Goal: Information Seeking & Learning: Stay updated

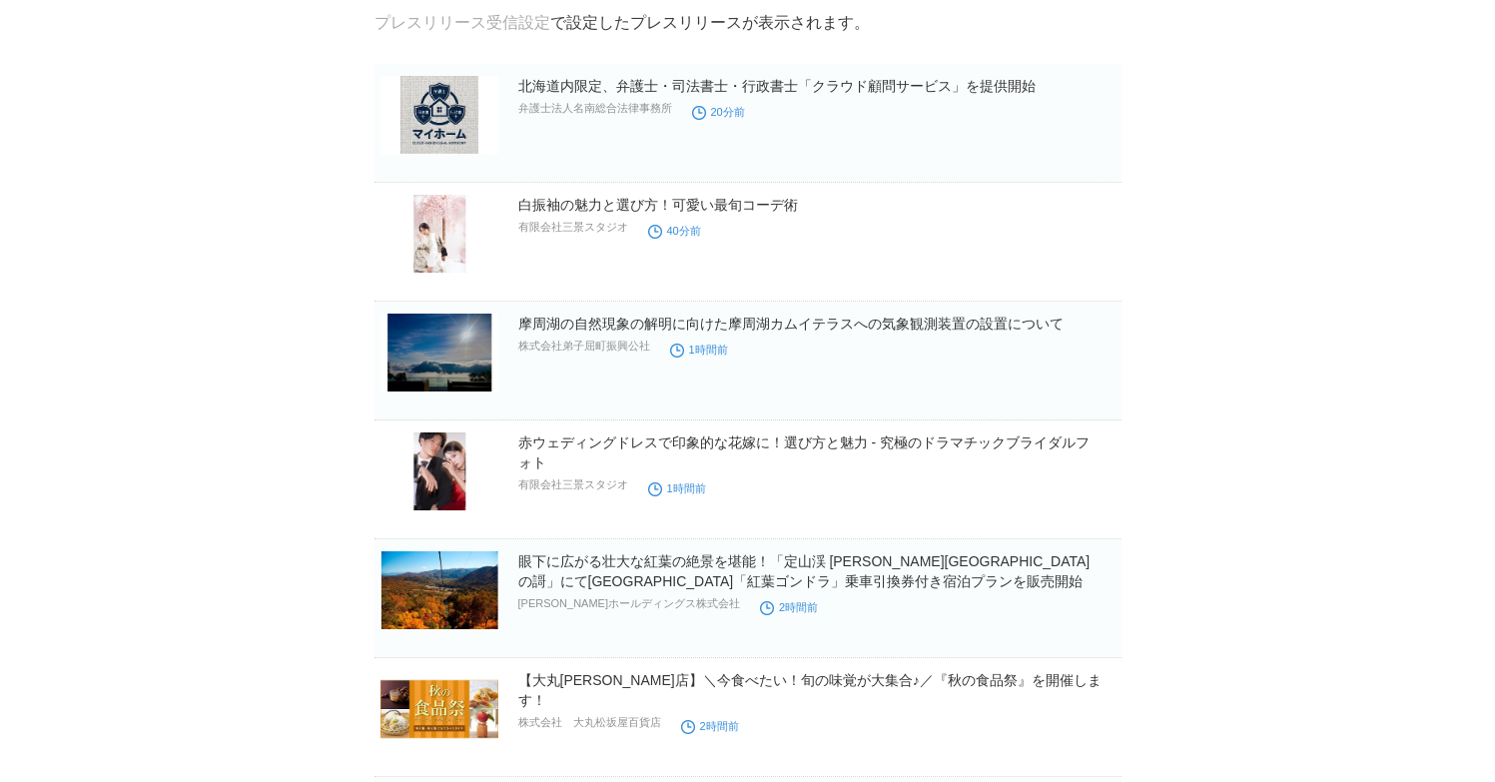
scroll to position [136, 0]
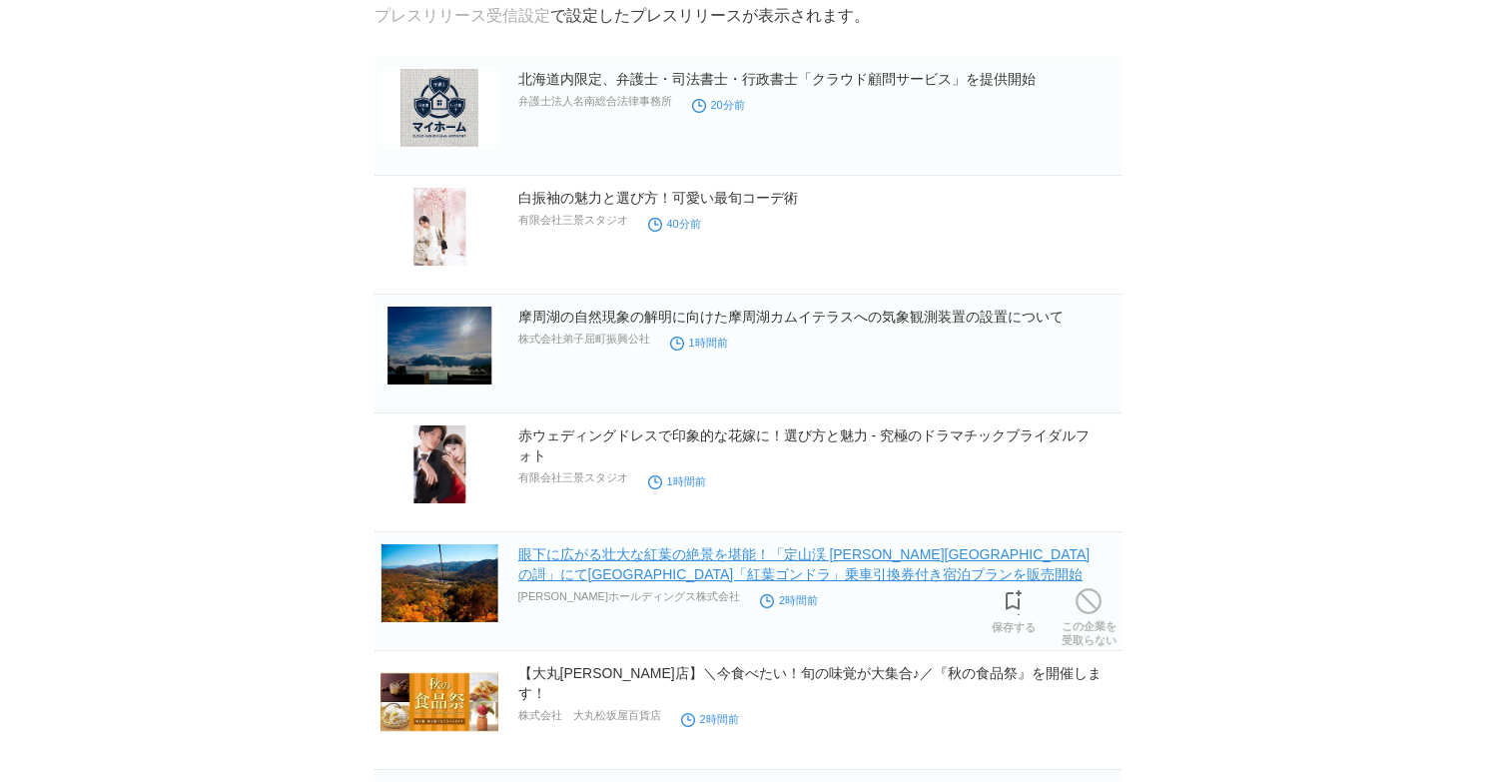
click at [813, 561] on link "眼下に広がる壮大な紅葉の絶景を堪能！「定山渓 [PERSON_NAME][GEOGRAPHIC_DATA]の謌」にて[GEOGRAPHIC_DATA]「紅葉ゴ…" at bounding box center [804, 564] width 572 height 36
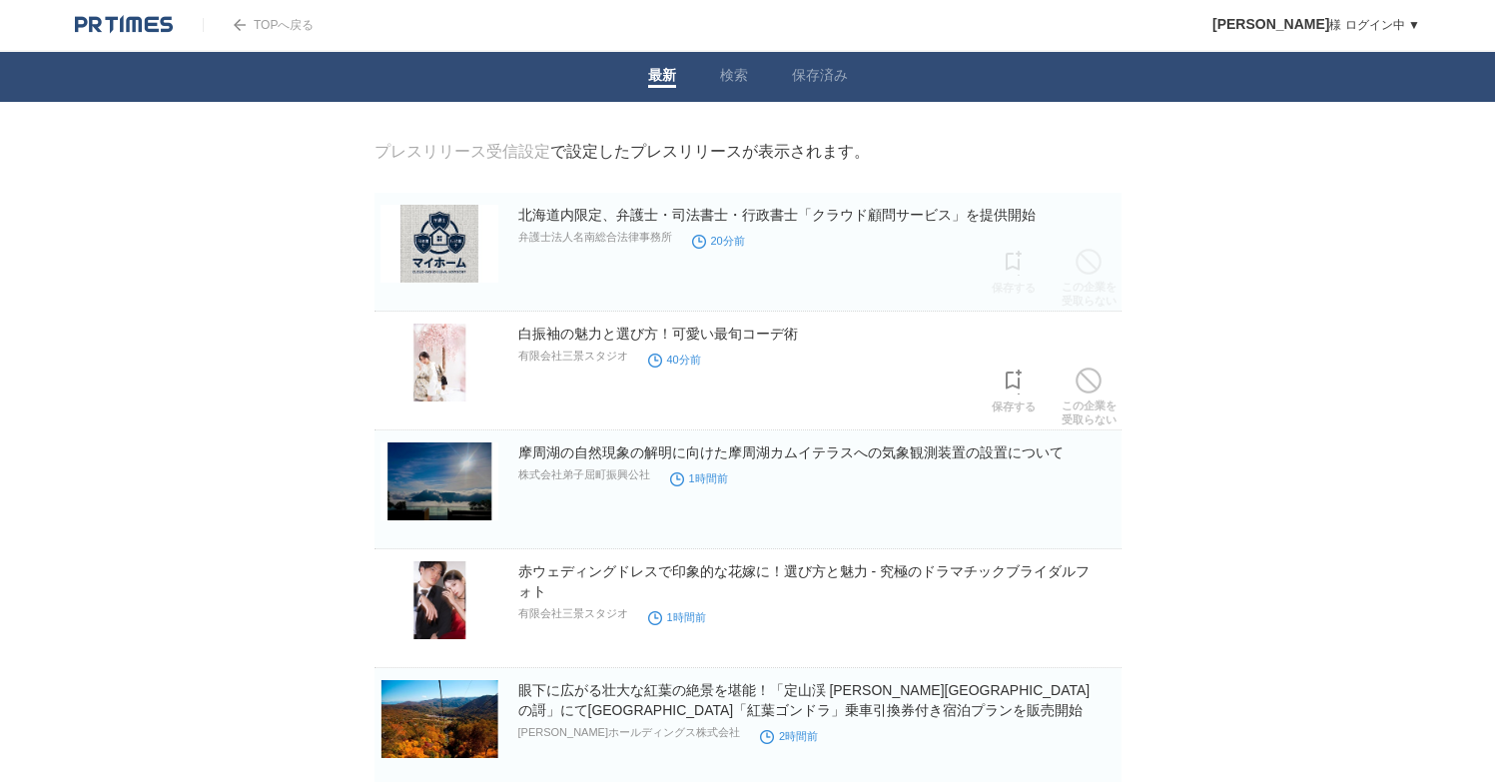
scroll to position [0, 0]
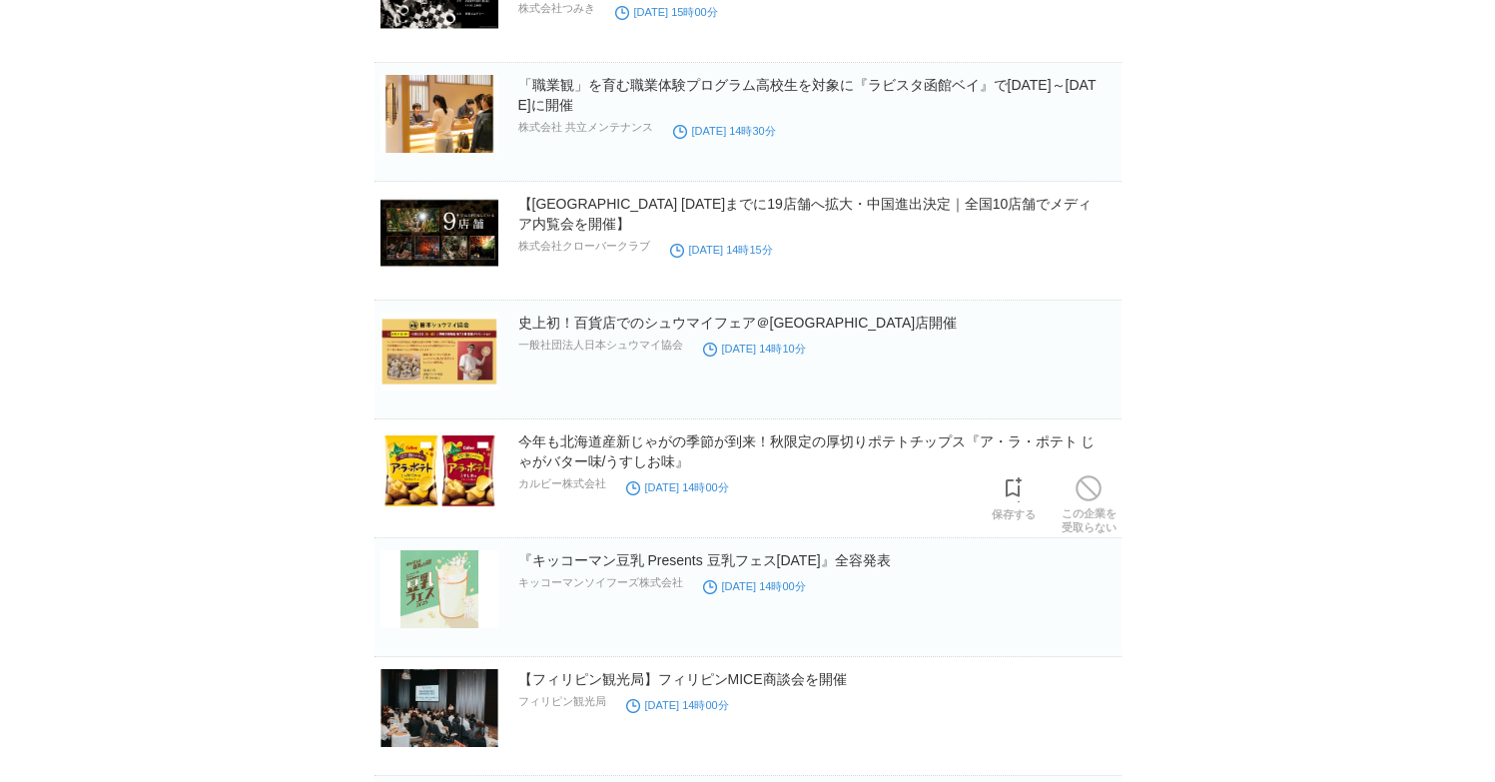
scroll to position [18503, 0]
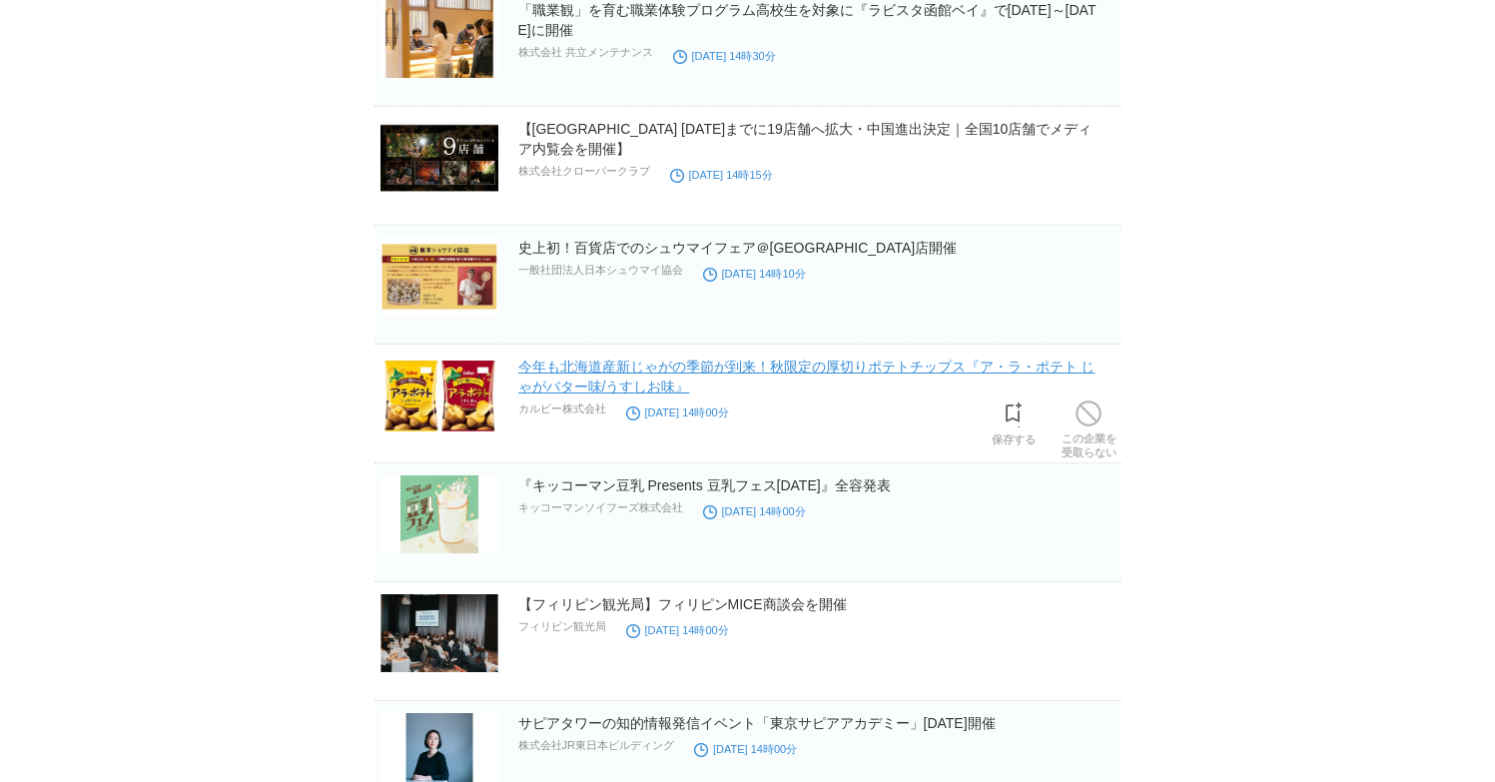
click at [658, 367] on link "今年も北海道産新じゃがの季節が到来！秋限定の厚切りポテトチップス『ア・ラ・ポテト じゃがバター味/うすしお味』" at bounding box center [806, 376] width 577 height 36
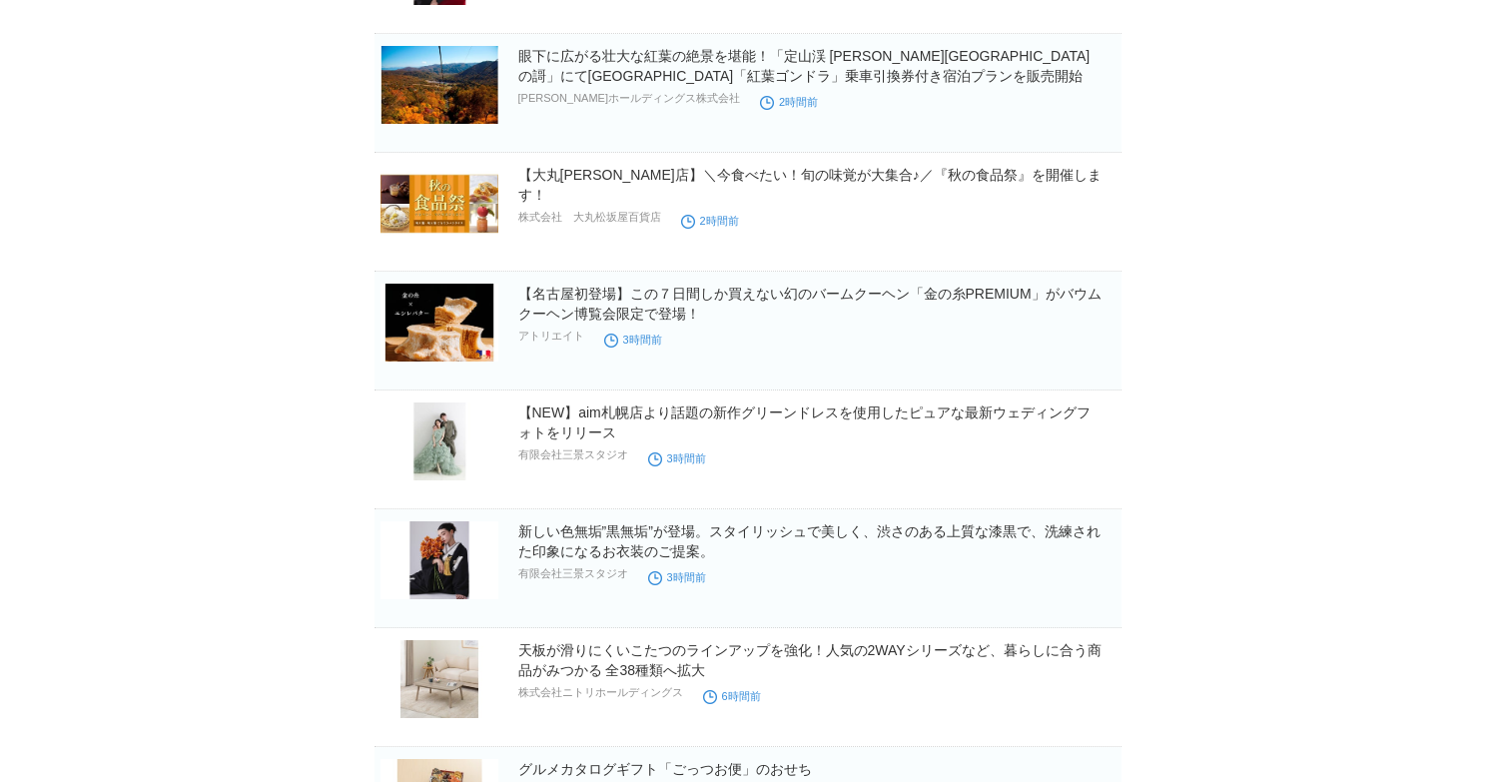
scroll to position [0, 0]
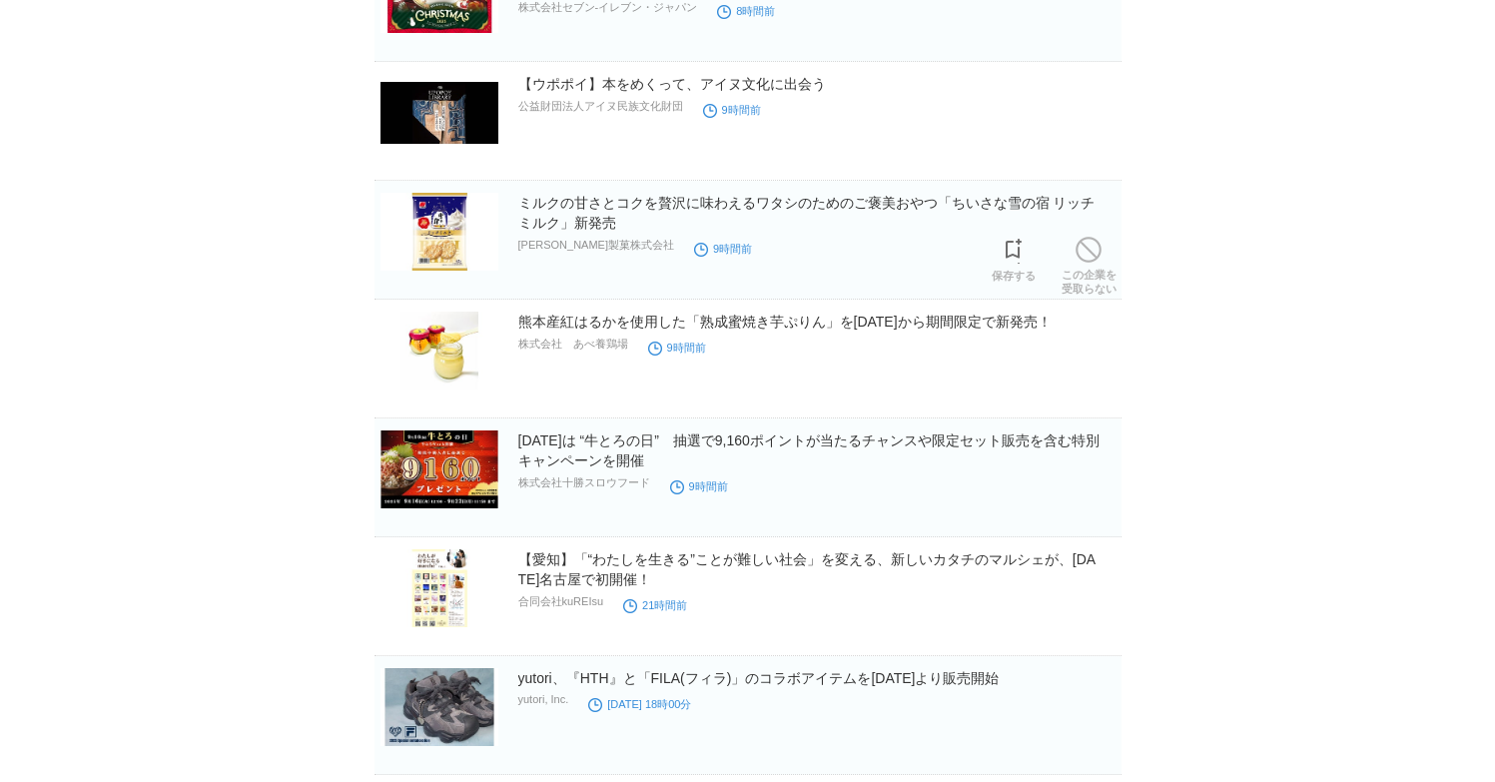
scroll to position [1918, 0]
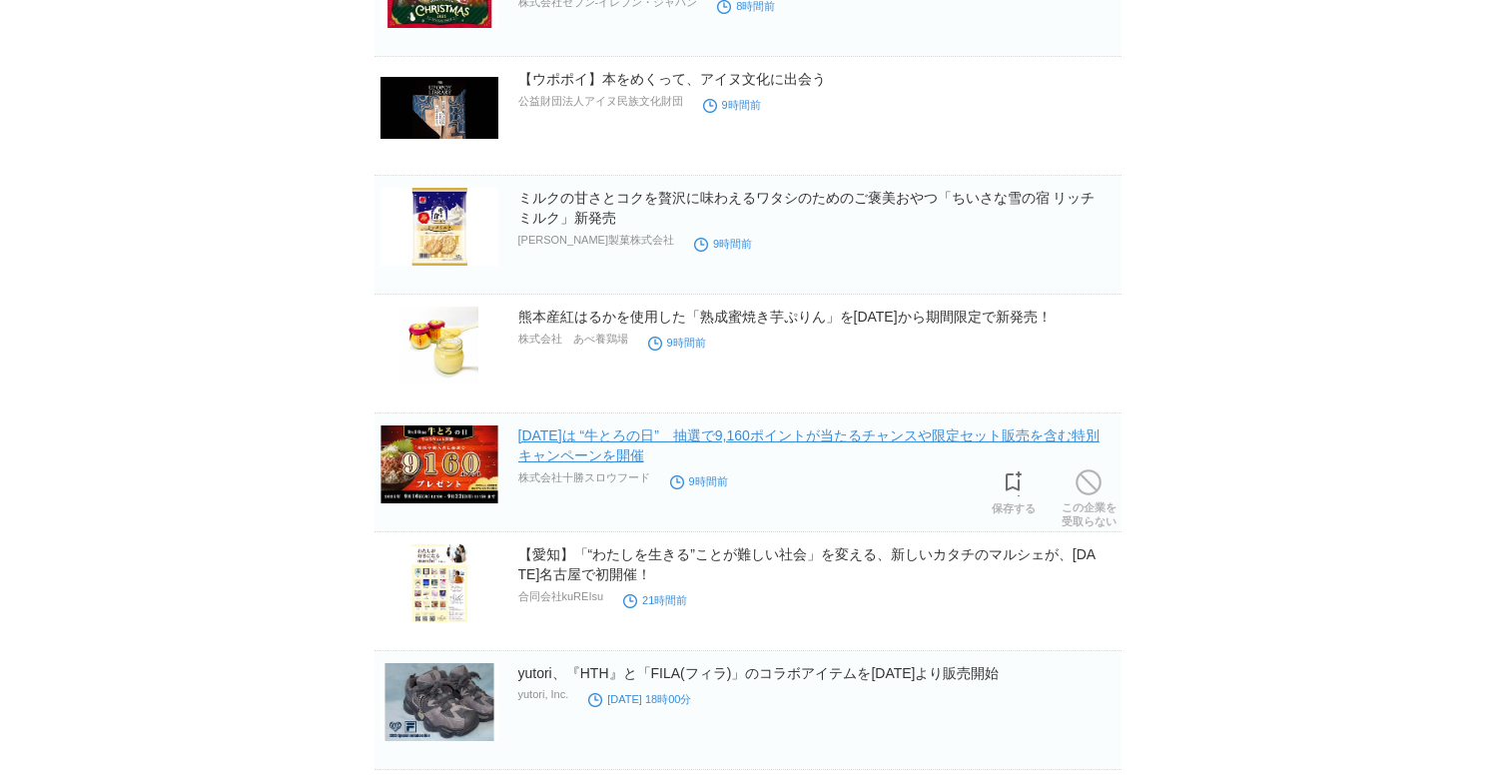
click at [650, 440] on link "[DATE]は “牛とろの日”　抽選で9,160ポイントが当たるチャンスや限定セット販売を含む特別キャンペーンを開催" at bounding box center [808, 445] width 581 height 36
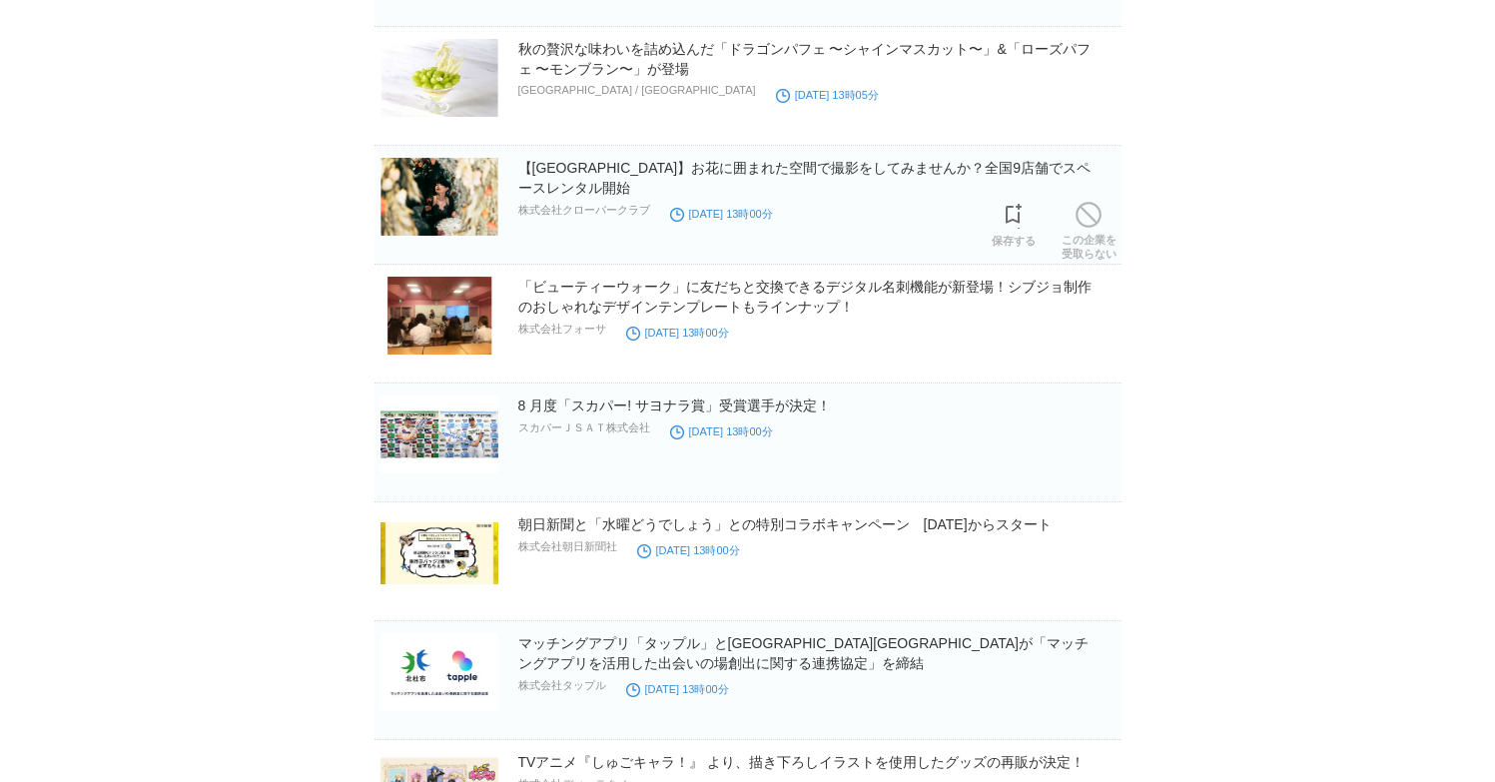
scroll to position [8265, 0]
